Goal: Leave review/rating

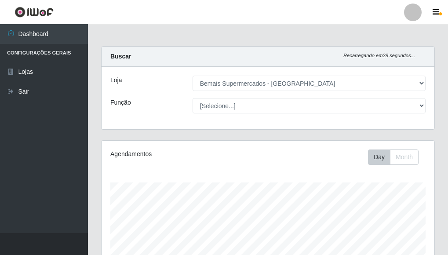
select select "249"
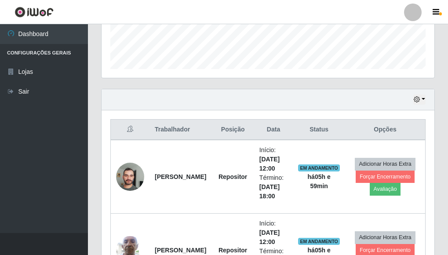
scroll to position [264, 0]
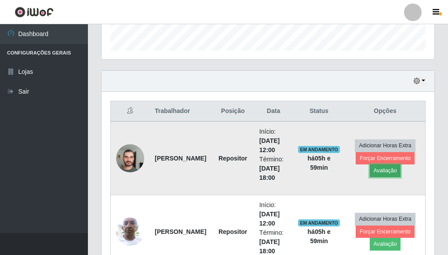
click at [390, 171] on button "Avaliação" at bounding box center [385, 170] width 31 height 12
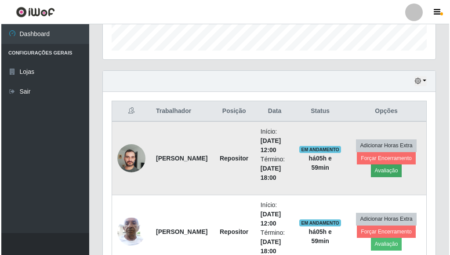
scroll to position [182, 327]
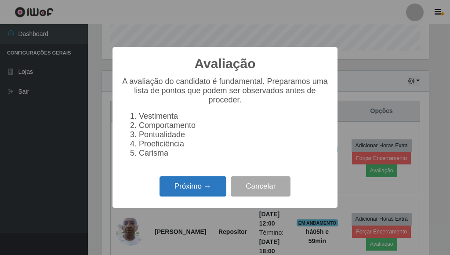
click at [209, 184] on button "Próximo →" at bounding box center [193, 186] width 67 height 21
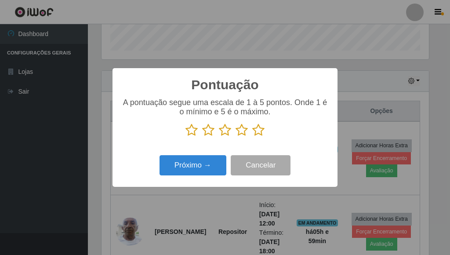
click at [256, 133] on icon at bounding box center [258, 130] width 12 height 13
click at [252, 137] on input "radio" at bounding box center [252, 137] width 0 height 0
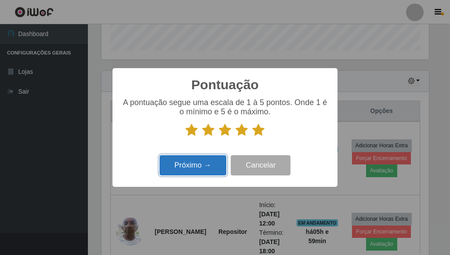
click at [202, 159] on button "Próximo →" at bounding box center [193, 165] width 67 height 21
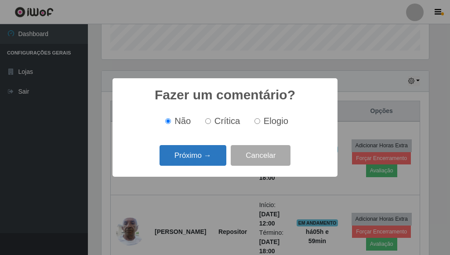
click at [203, 159] on button "Próximo →" at bounding box center [193, 155] width 67 height 21
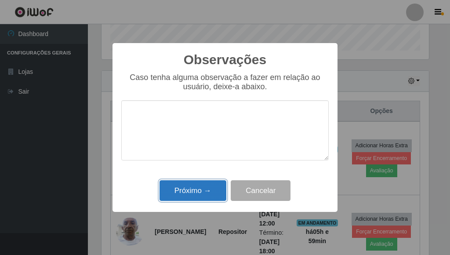
click at [203, 189] on button "Próximo →" at bounding box center [193, 190] width 67 height 21
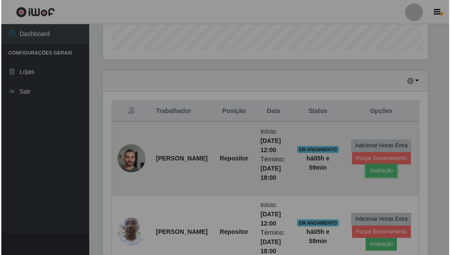
scroll to position [182, 333]
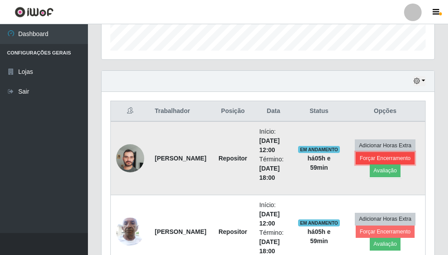
click at [365, 160] on button "Forçar Encerramento" at bounding box center [385, 158] width 59 height 12
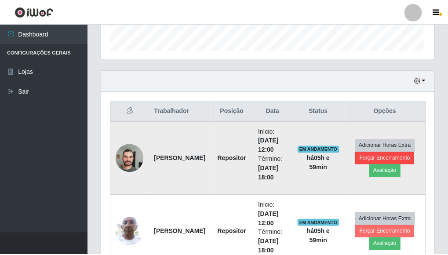
scroll to position [182, 327]
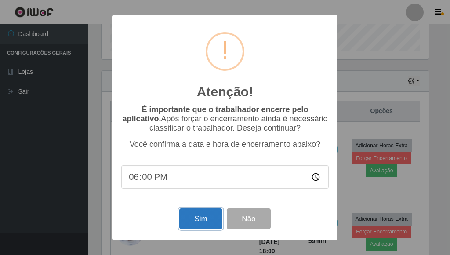
click at [199, 218] on button "Sim" at bounding box center [200, 218] width 43 height 21
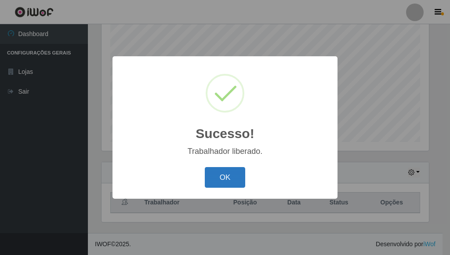
click at [221, 181] on button "OK" at bounding box center [225, 177] width 41 height 21
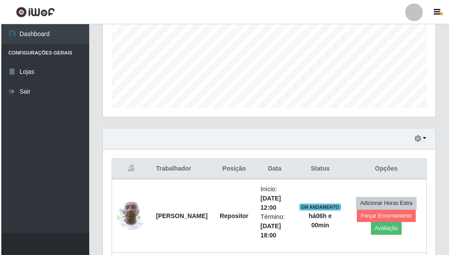
scroll to position [348, 0]
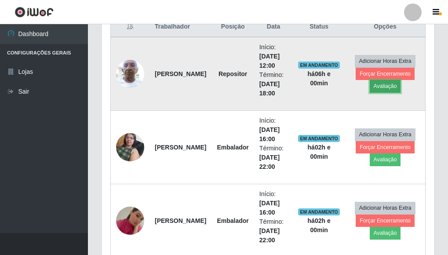
click at [381, 89] on button "Avaliação" at bounding box center [385, 86] width 31 height 12
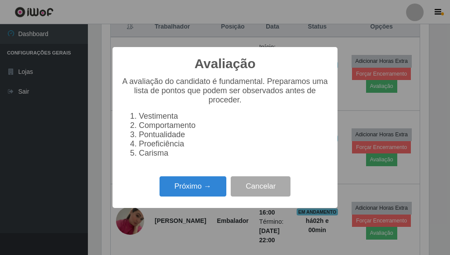
scroll to position [182, 327]
click at [196, 185] on button "Próximo →" at bounding box center [193, 186] width 67 height 21
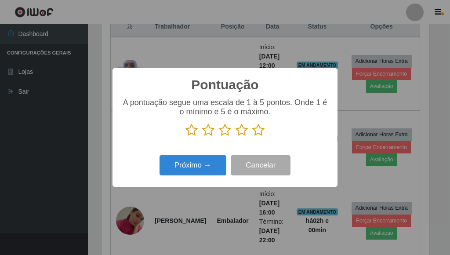
click at [254, 132] on icon at bounding box center [258, 130] width 12 height 13
click at [252, 137] on input "radio" at bounding box center [252, 137] width 0 height 0
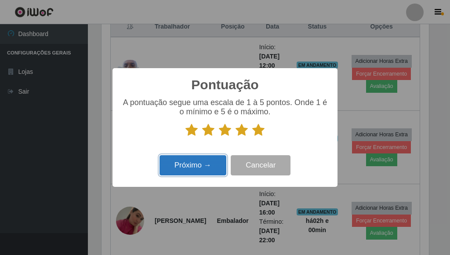
click at [202, 161] on button "Próximo →" at bounding box center [193, 165] width 67 height 21
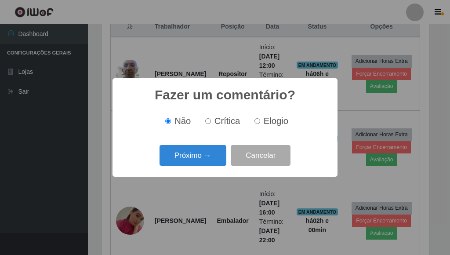
click at [202, 163] on button "Próximo →" at bounding box center [193, 155] width 67 height 21
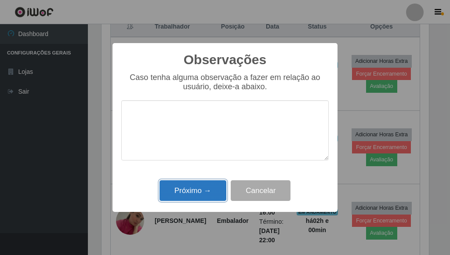
drag, startPoint x: 201, startPoint y: 187, endPoint x: 297, endPoint y: 152, distance: 102.1
click at [202, 187] on button "Próximo →" at bounding box center [193, 190] width 67 height 21
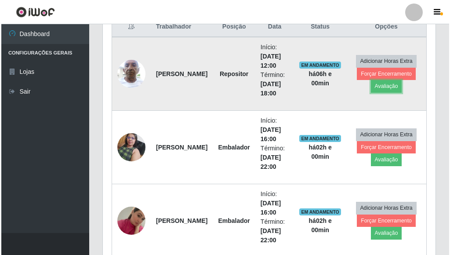
scroll to position [182, 333]
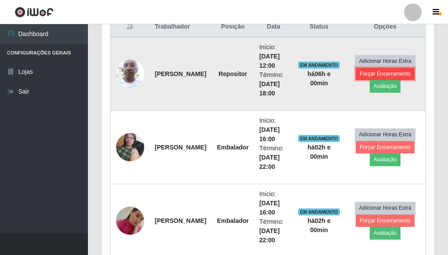
click at [388, 73] on button "Forçar Encerramento" at bounding box center [385, 74] width 59 height 12
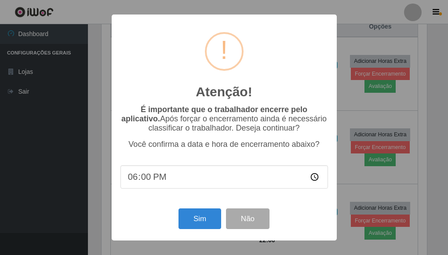
scroll to position [182, 327]
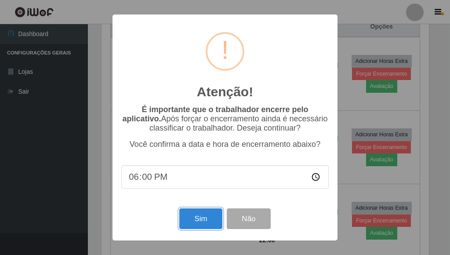
click at [201, 217] on button "Sim" at bounding box center [200, 218] width 43 height 21
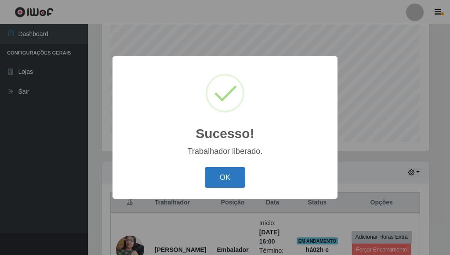
click at [214, 175] on button "OK" at bounding box center [225, 177] width 41 height 21
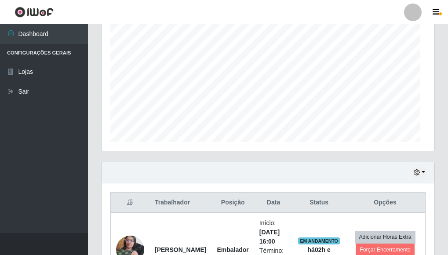
scroll to position [182, 333]
